Goal: Information Seeking & Learning: Learn about a topic

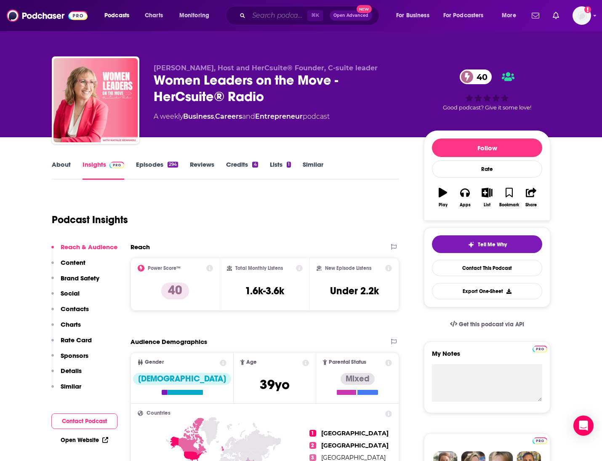
click at [282, 9] on input "Search podcasts, credits, & more..." at bounding box center [278, 15] width 59 height 13
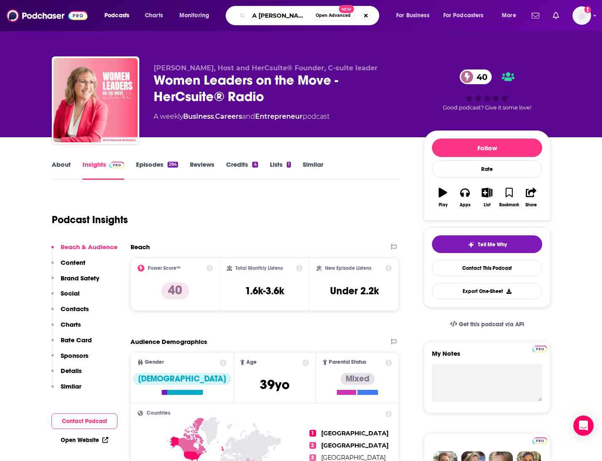
type input "A [PERSON_NAME] life"
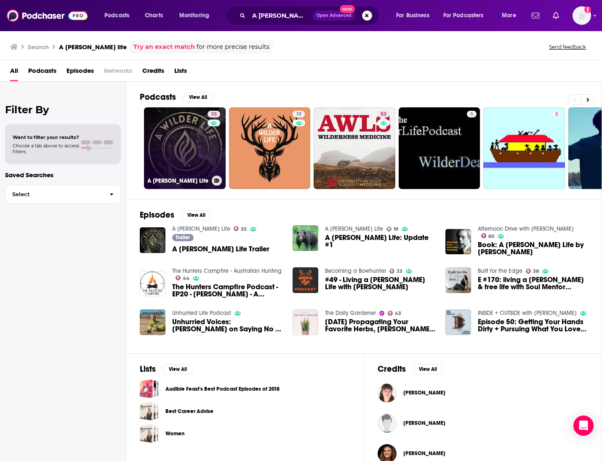
click at [170, 147] on link "35 A [PERSON_NAME] Life" at bounding box center [185, 148] width 82 height 82
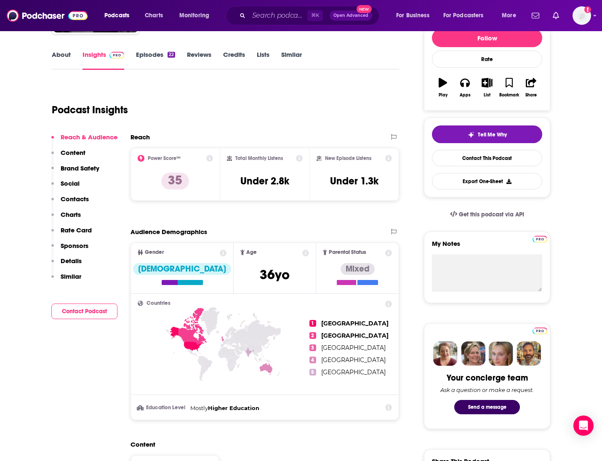
scroll to position [111, 0]
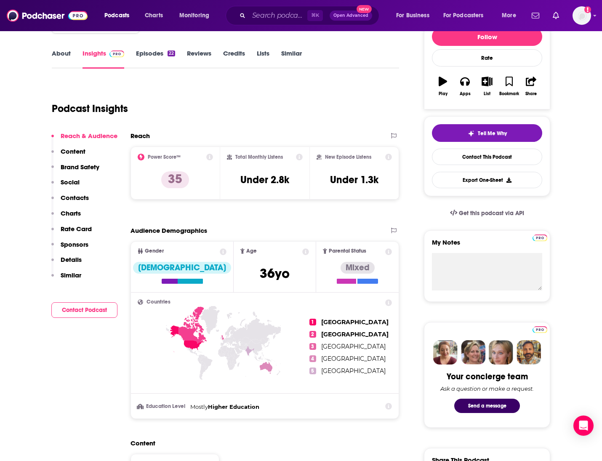
click at [194, 341] on icon at bounding box center [185, 338] width 33 height 27
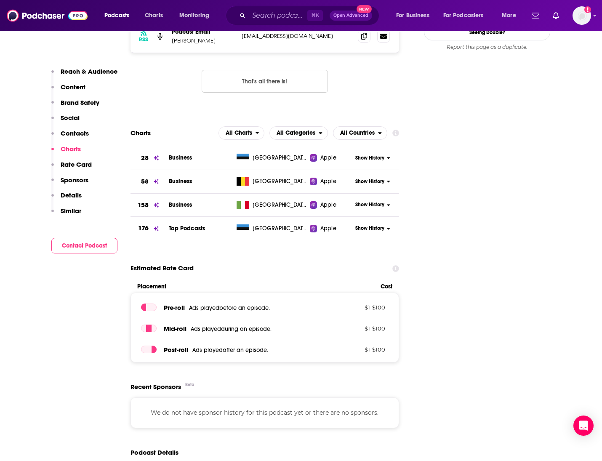
scroll to position [763, 0]
